Goal: Task Accomplishment & Management: Manage account settings

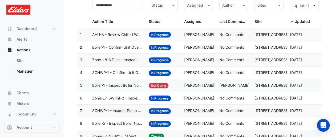
scroll to position [51, 0]
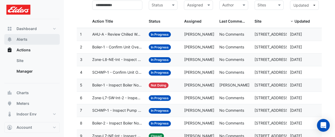
click at [28, 40] on button "Alerts" at bounding box center [31, 39] width 55 height 11
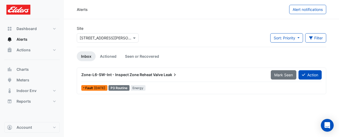
click at [175, 74] on icon at bounding box center [174, 74] width 5 height 5
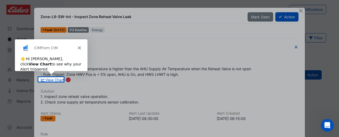
click at [336, 39] on div at bounding box center [169, 38] width 339 height 77
click at [79, 47] on polygon "Close" at bounding box center [78, 47] width 3 height 3
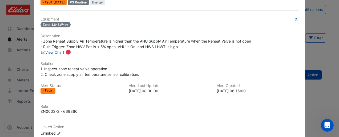
scroll to position [30, 0]
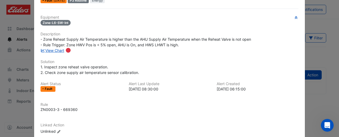
click at [50, 48] on link "View Chart" at bounding box center [52, 50] width 24 height 5
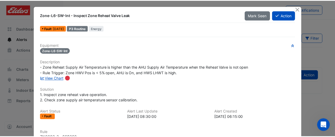
scroll to position [0, 0]
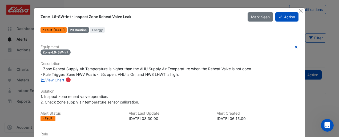
click at [285, 20] on button "Action" at bounding box center [286, 16] width 23 height 9
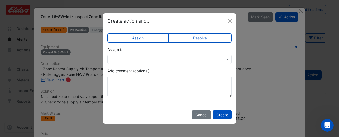
click at [202, 63] on div at bounding box center [169, 59] width 124 height 9
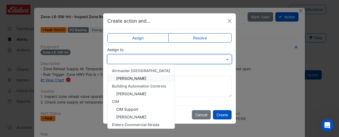
click at [158, 80] on div "[PERSON_NAME]" at bounding box center [141, 79] width 67 height 8
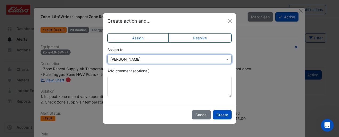
click at [214, 61] on input "text" at bounding box center [164, 60] width 108 height 6
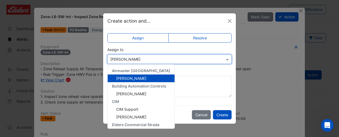
click at [214, 61] on input "text" at bounding box center [164, 60] width 108 height 6
click at [194, 74] on div "Add comment (optional)" at bounding box center [169, 82] width 124 height 29
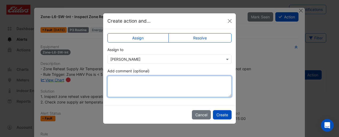
click at [185, 80] on textarea "Add comment (optional)" at bounding box center [169, 86] width 124 height 21
type textarea "*"
click at [207, 82] on textarea "**********" at bounding box center [169, 86] width 124 height 21
click at [222, 82] on textarea "**********" at bounding box center [169, 86] width 124 height 21
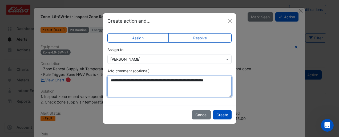
type textarea "**********"
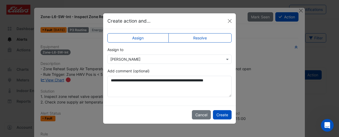
click at [215, 110] on button "Create" at bounding box center [222, 114] width 19 height 9
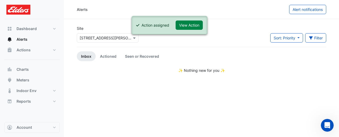
click at [24, 44] on button "Alerts" at bounding box center [31, 39] width 55 height 11
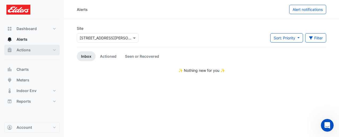
click at [25, 51] on span "Actions" at bounding box center [24, 49] width 14 height 5
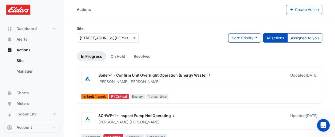
click at [25, 59] on link "Site" at bounding box center [35, 60] width 47 height 11
click at [294, 42] on button "Assigned to you" at bounding box center [304, 37] width 35 height 9
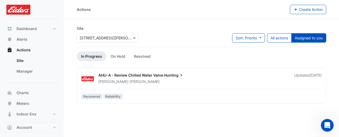
click at [282, 40] on button "All actions" at bounding box center [279, 37] width 24 height 9
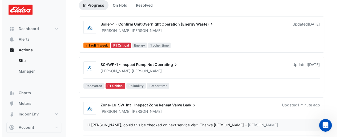
scroll to position [53, 0]
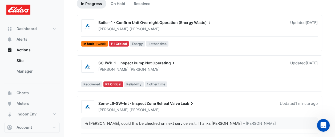
click at [147, 67] on div "[PERSON_NAME]" at bounding box center [191, 69] width 186 height 5
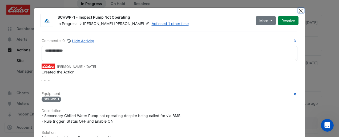
click at [298, 11] on button "Close" at bounding box center [301, 11] width 6 height 6
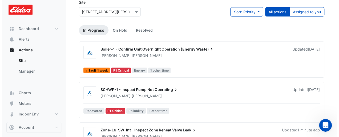
scroll to position [9, 0]
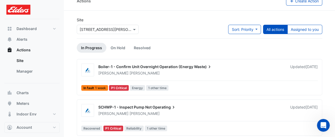
click at [150, 109] on span "SCHWP-1 - Inspect Pump Not" at bounding box center [124, 107] width 53 height 5
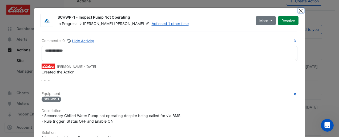
click at [299, 12] on button "Close" at bounding box center [301, 11] width 6 height 6
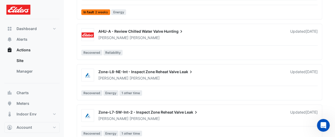
scroll to position [188, 0]
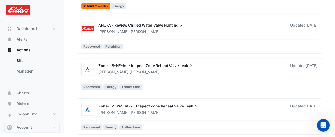
click at [36, 71] on link "Manager" at bounding box center [35, 71] width 47 height 11
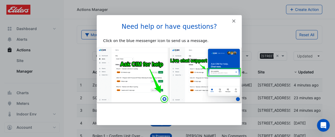
click at [232, 19] on div "Intercom messenger" at bounding box center [168, 18] width 145 height 7
click at [233, 19] on icon "Close" at bounding box center [232, 20] width 3 height 3
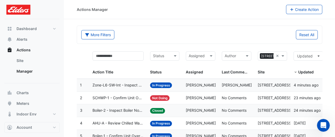
click at [199, 72] on span "Assigned" at bounding box center [194, 72] width 17 height 5
click at [213, 56] on span at bounding box center [211, 56] width 7 height 6
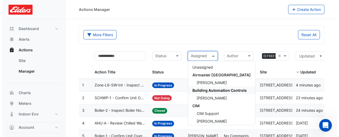
scroll to position [48, 0]
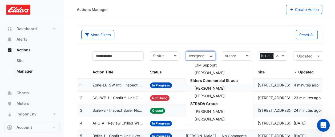
click at [224, 87] on div "[PERSON_NAME]" at bounding box center [219, 88] width 67 height 8
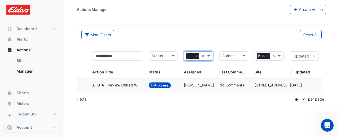
click at [115, 84] on span "AHU-A - Review Chilled Water Valve Hunting" at bounding box center [117, 85] width 50 height 6
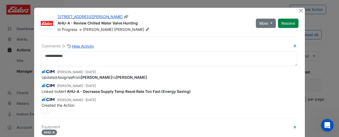
click at [267, 24] on button "More" at bounding box center [266, 23] width 20 height 9
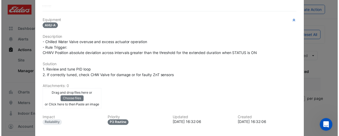
scroll to position [160, 0]
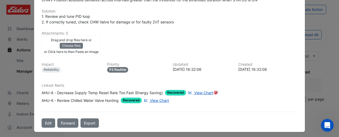
click at [199, 92] on span "View Chart" at bounding box center [203, 93] width 19 height 5
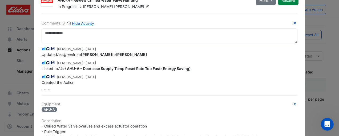
scroll to position [0, 0]
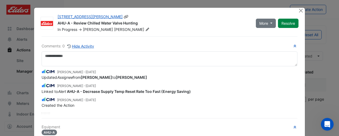
click at [145, 30] on icon at bounding box center [147, 29] width 4 height 3
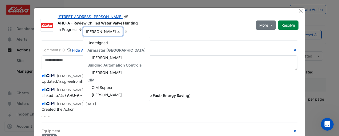
scroll to position [45, 0]
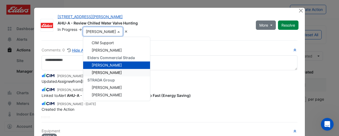
click at [147, 80] on div "Updated Assignee from [PERSON_NAME] to [PERSON_NAME]" at bounding box center [170, 82] width 256 height 6
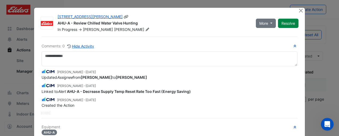
click at [146, 29] on icon at bounding box center [147, 29] width 3 height 3
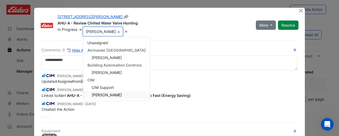
scroll to position [6, 0]
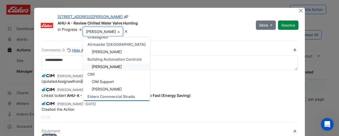
click at [117, 65] on div "[PERSON_NAME]" at bounding box center [116, 66] width 67 height 7
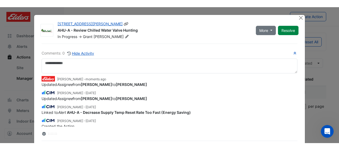
scroll to position [2, 0]
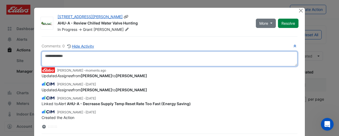
click at [154, 57] on textarea at bounding box center [170, 58] width 256 height 15
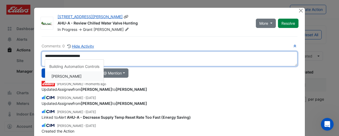
click at [87, 77] on div "**********" at bounding box center [170, 93] width 256 height 100
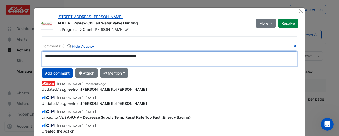
type textarea "**********"
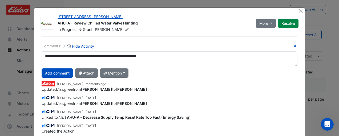
click at [294, 46] on icon "button" at bounding box center [295, 45] width 2 height 3
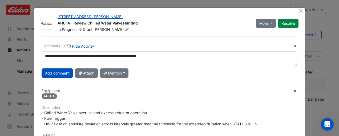
click at [53, 74] on button "Add comment" at bounding box center [57, 72] width 31 height 9
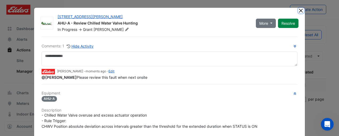
click at [299, 13] on button "Close" at bounding box center [301, 11] width 6 height 6
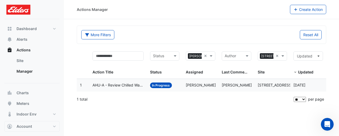
click at [131, 104] on div "1 total" at bounding box center [185, 99] width 216 height 13
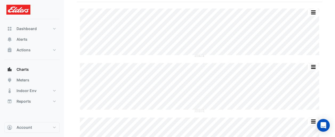
scroll to position [38, 0]
click at [21, 43] on button "Alerts" at bounding box center [31, 39] width 55 height 11
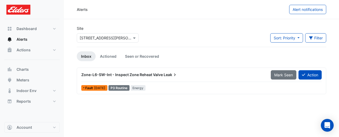
click at [103, 75] on span "Zone-L6-SW-Int - Inspect Zone Reheat Valve" at bounding box center [121, 74] width 81 height 5
